Goal: Use online tool/utility: Utilize a website feature to perform a specific function

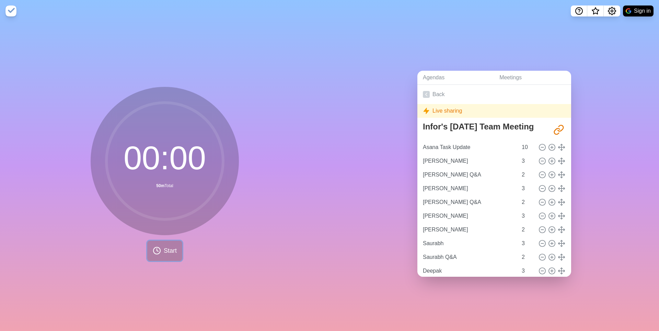
click at [166, 254] on span "Start" at bounding box center [170, 250] width 13 height 9
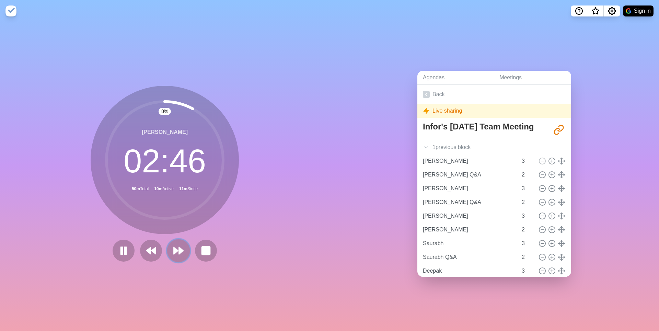
click at [182, 254] on polygon at bounding box center [181, 250] width 4 height 7
click at [181, 253] on polygon at bounding box center [181, 250] width 4 height 7
click at [177, 253] on polygon at bounding box center [176, 250] width 4 height 7
click at [178, 253] on polygon at bounding box center [176, 250] width 4 height 7
click at [177, 256] on icon at bounding box center [179, 251] width 12 height 12
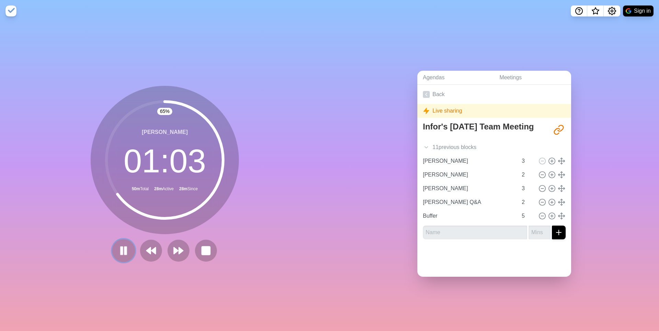
click at [125, 254] on rect at bounding box center [126, 251] width 2 height 8
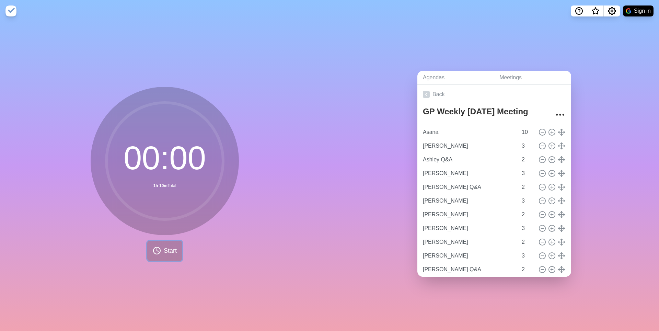
click at [165, 250] on span "Start" at bounding box center [170, 250] width 13 height 9
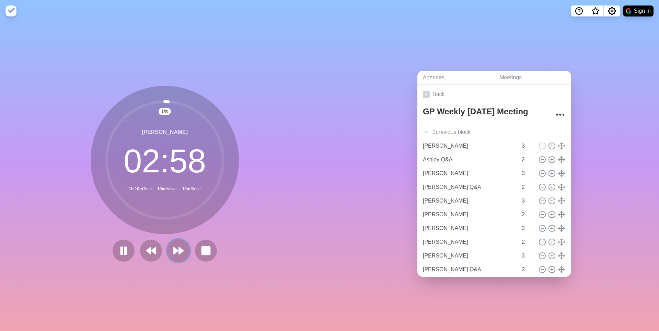
click at [176, 253] on polygon at bounding box center [176, 250] width 4 height 7
click at [177, 252] on polygon at bounding box center [176, 250] width 4 height 7
click at [179, 256] on icon at bounding box center [179, 251] width 12 height 12
click at [178, 256] on icon at bounding box center [179, 251] width 12 height 12
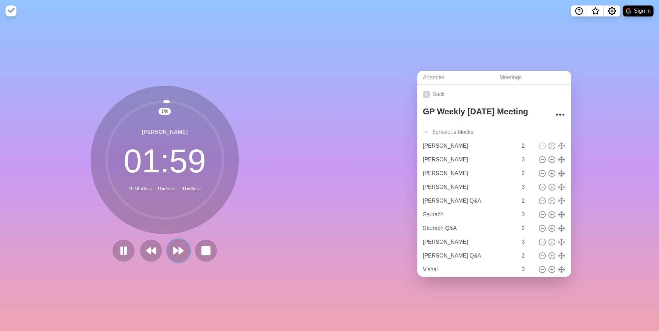
click at [176, 256] on icon at bounding box center [179, 251] width 12 height 12
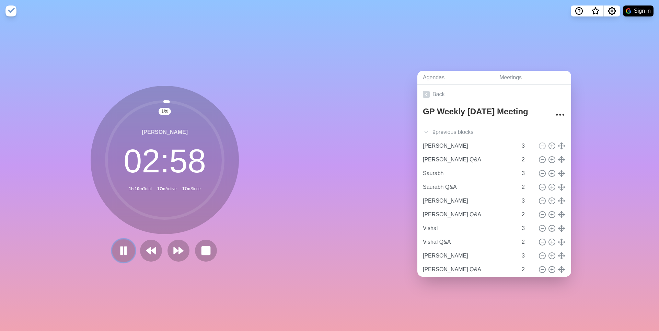
click at [121, 253] on rect at bounding box center [122, 251] width 2 height 8
click at [178, 251] on polygon at bounding box center [176, 250] width 4 height 7
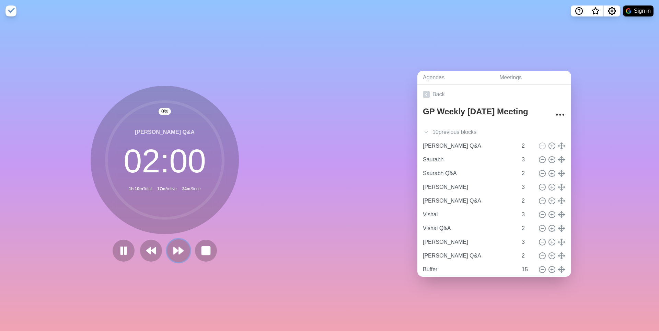
click at [178, 251] on polygon at bounding box center [176, 250] width 4 height 7
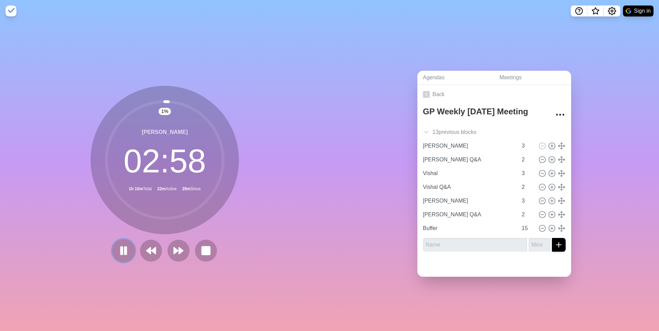
click at [121, 253] on rect at bounding box center [122, 251] width 2 height 8
click at [120, 255] on polygon at bounding box center [123, 250] width 7 height 9
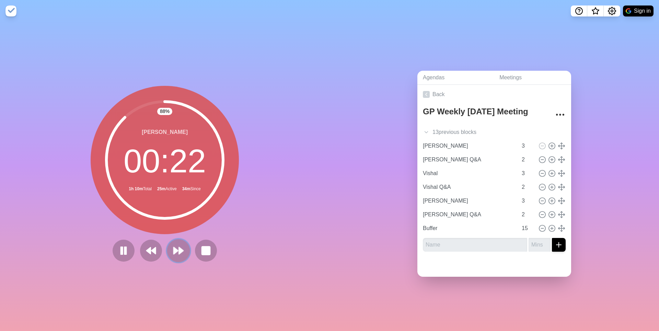
click at [178, 253] on polygon at bounding box center [176, 250] width 4 height 7
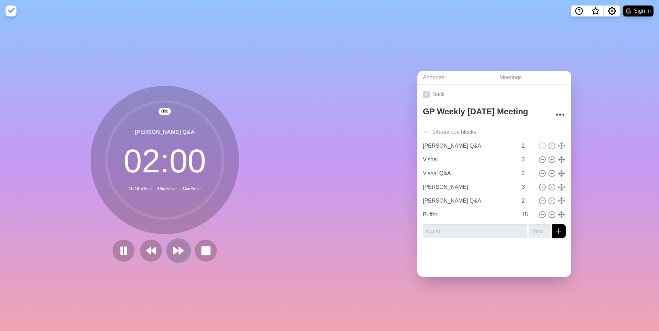
click at [178, 253] on polygon at bounding box center [176, 250] width 4 height 7
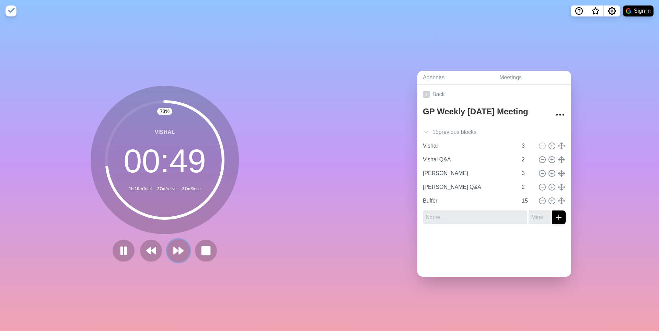
click at [175, 252] on polygon at bounding box center [176, 250] width 4 height 7
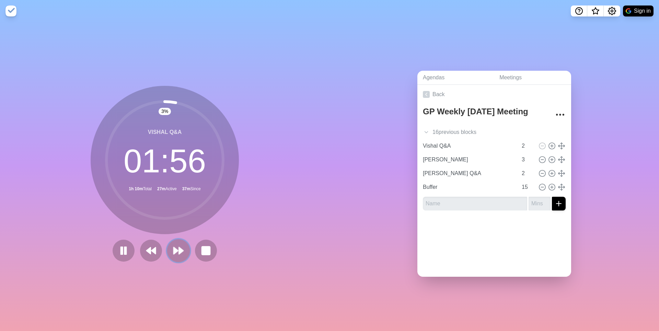
click at [178, 252] on polygon at bounding box center [176, 250] width 4 height 7
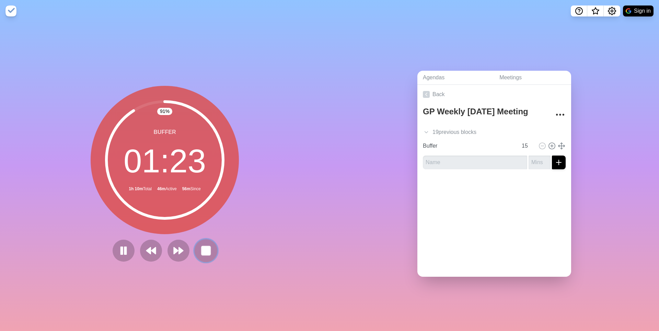
click at [210, 251] on rect at bounding box center [206, 250] width 9 height 9
